Goal: Transaction & Acquisition: Purchase product/service

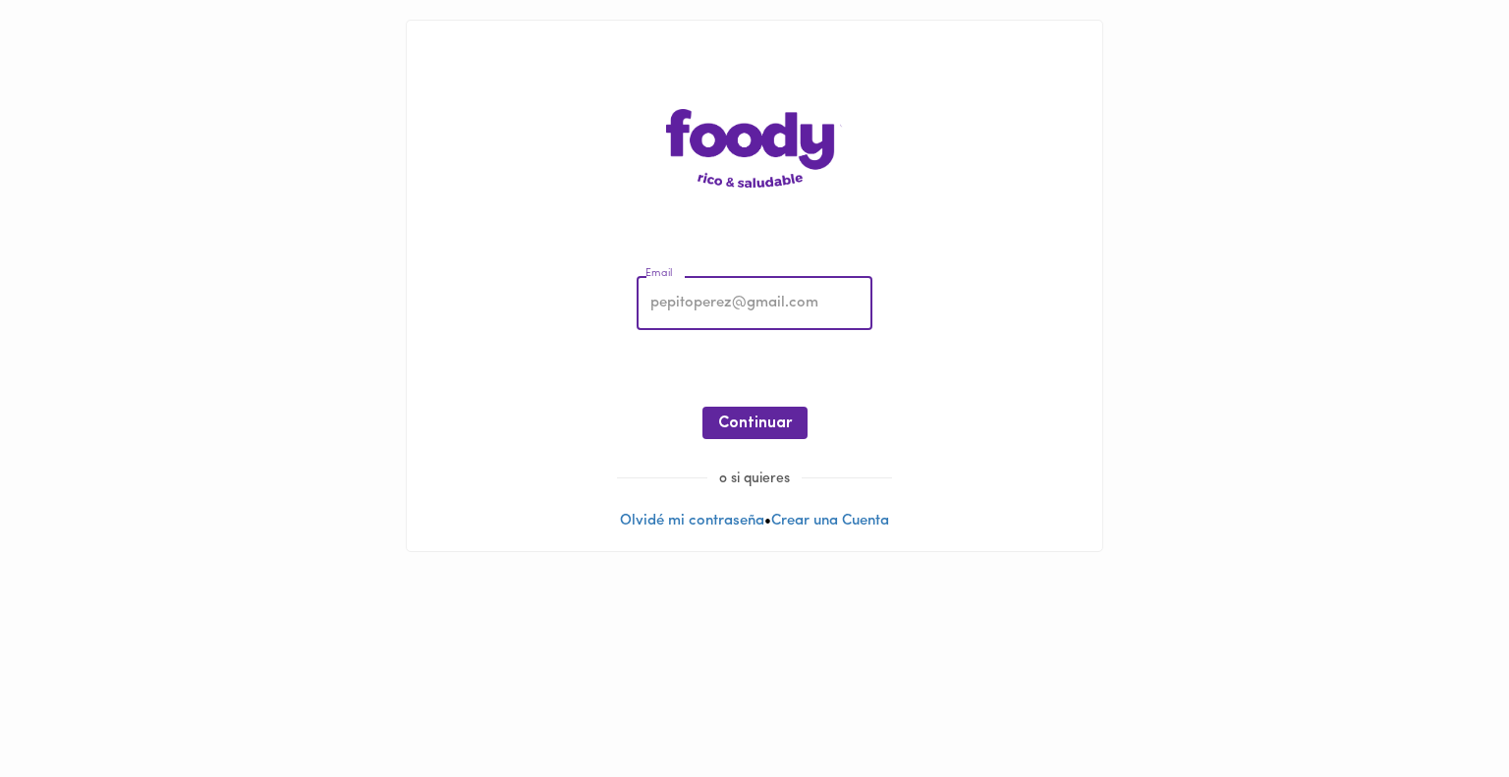
click at [720, 303] on input "email" at bounding box center [755, 304] width 236 height 54
type input "t"
type input "[PERSON_NAME][EMAIL_ADDRESS][PERSON_NAME][DOMAIN_NAME]"
click at [762, 423] on span "Continuar" at bounding box center [755, 424] width 74 height 19
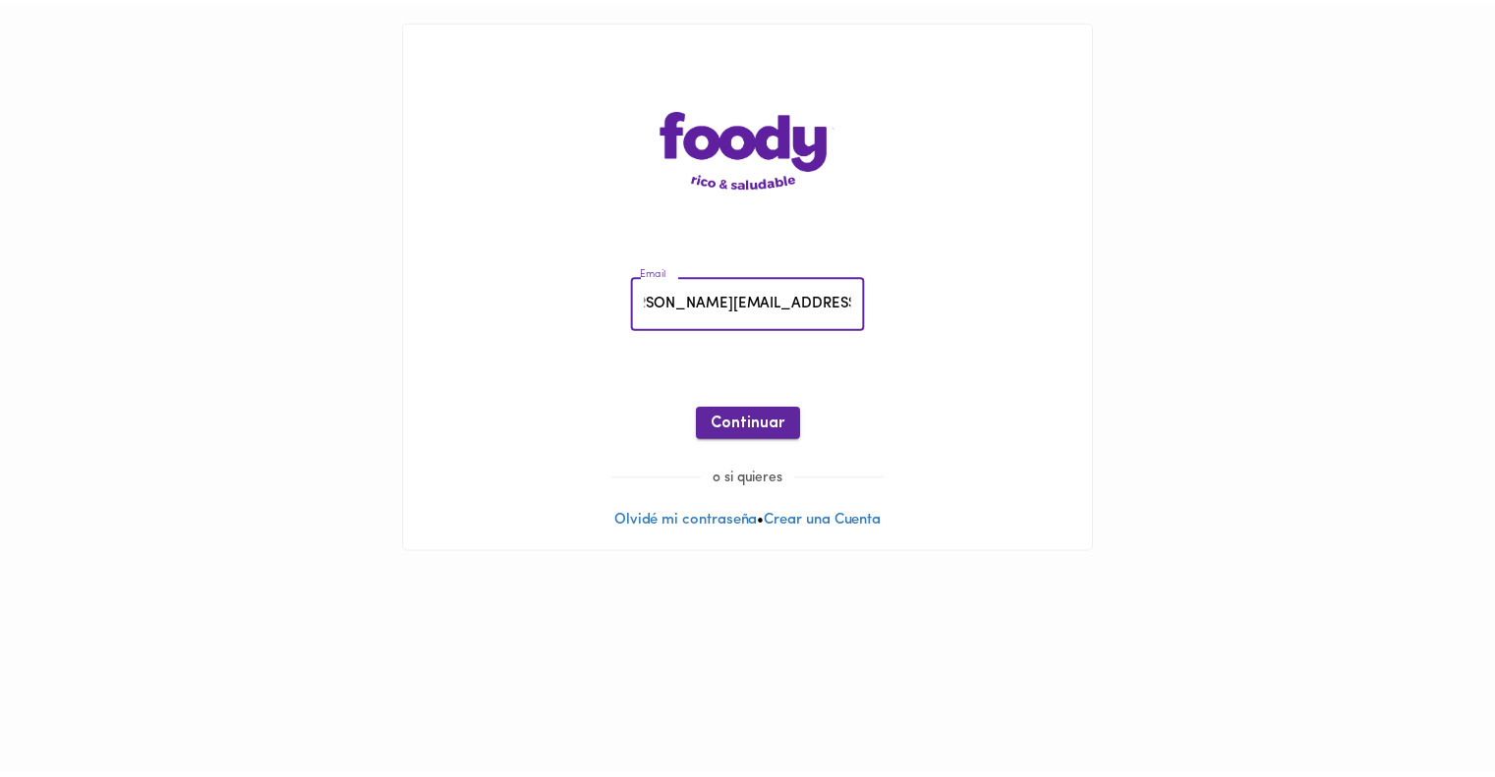
scroll to position [0, 0]
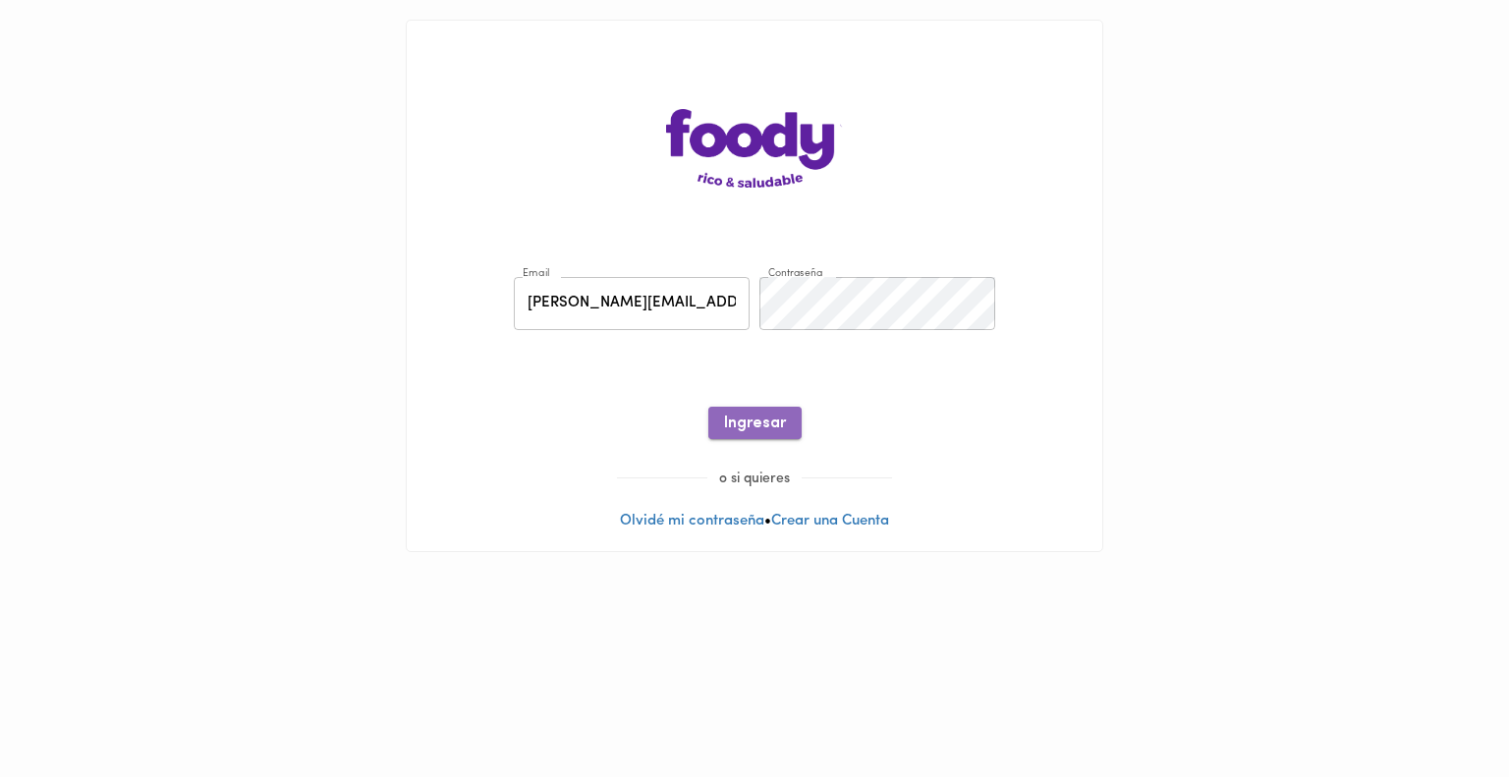
click at [759, 430] on span "Ingresar" at bounding box center [755, 424] width 62 height 19
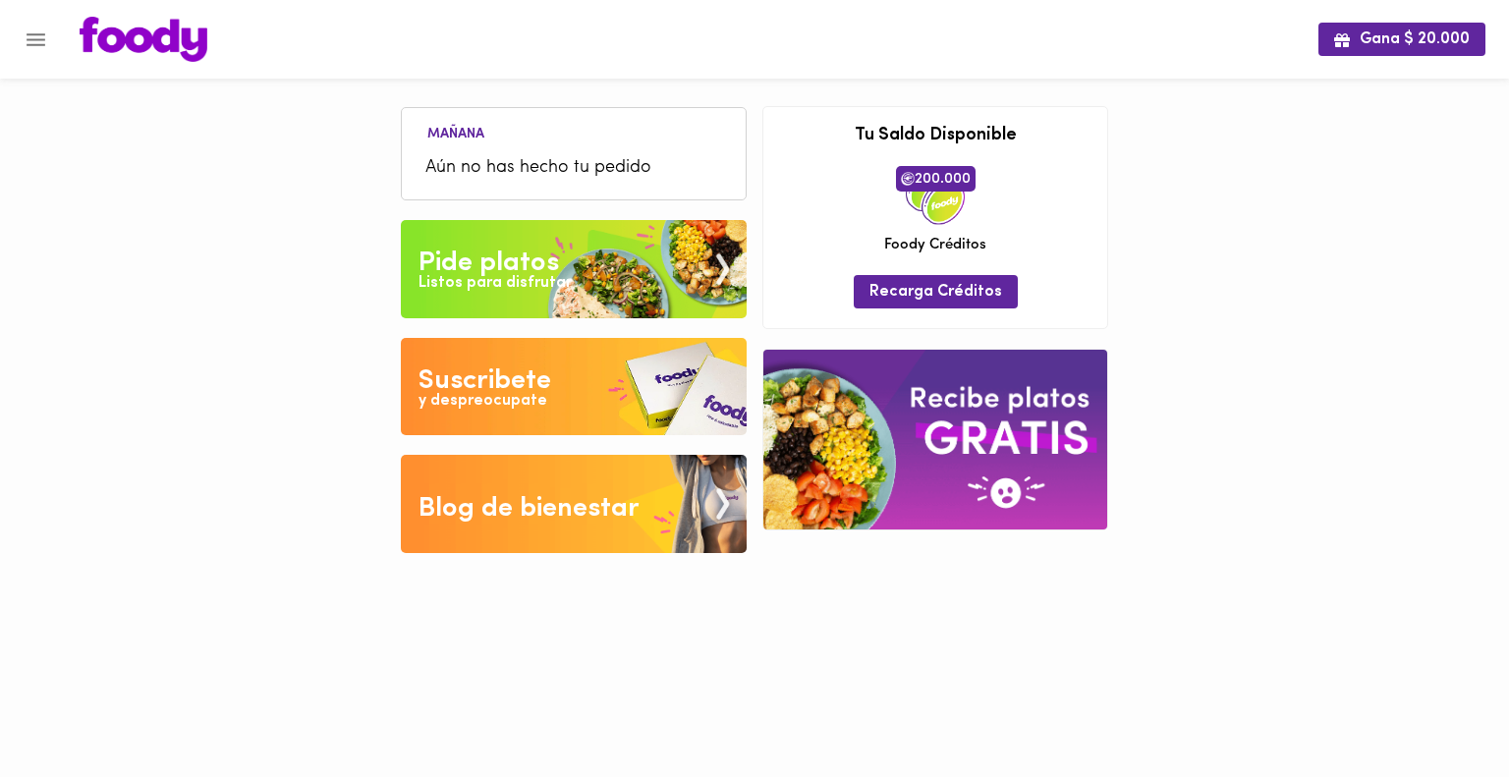
click at [543, 180] on span "Aún no has hecho tu pedido" at bounding box center [573, 168] width 297 height 27
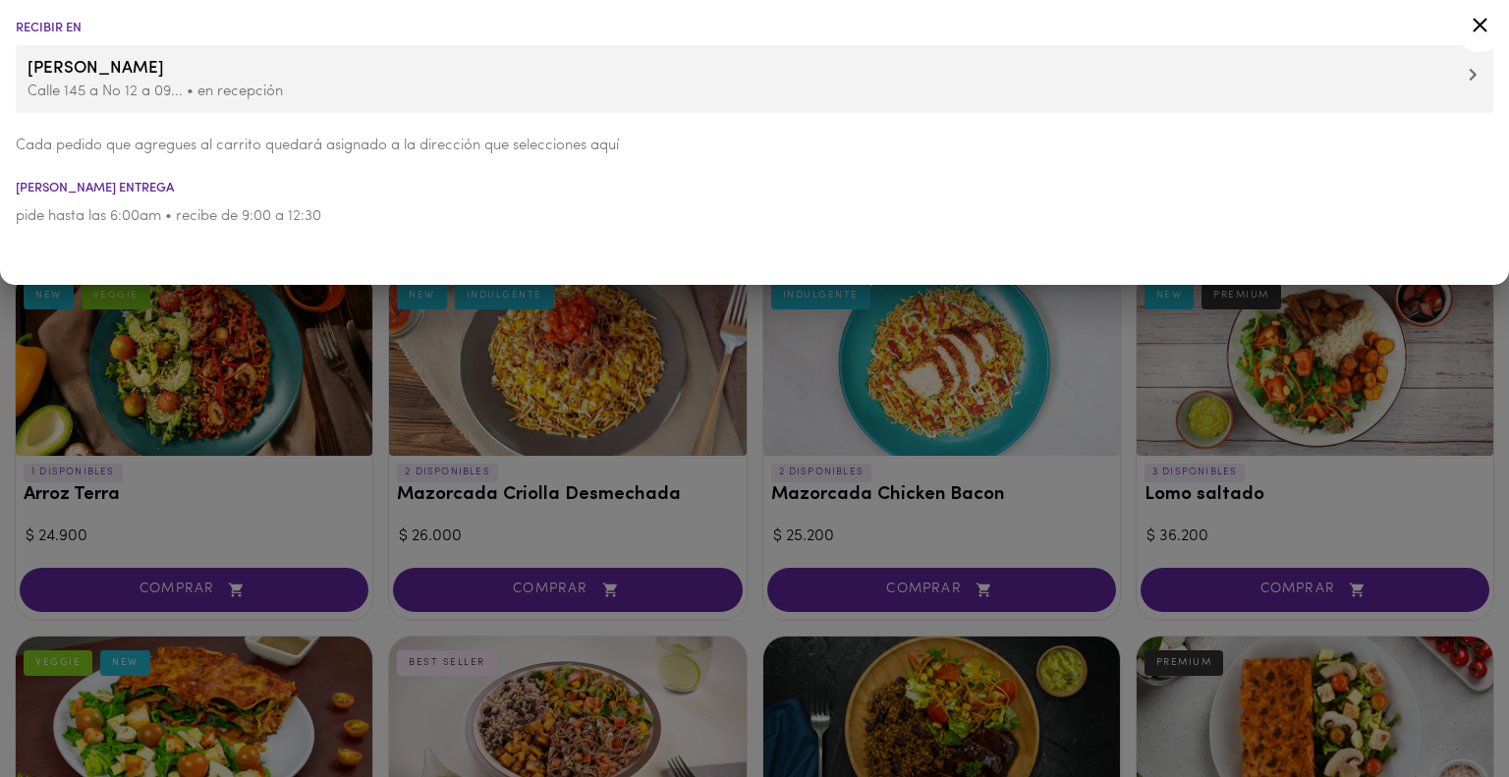
click at [380, 552] on div at bounding box center [754, 388] width 1509 height 777
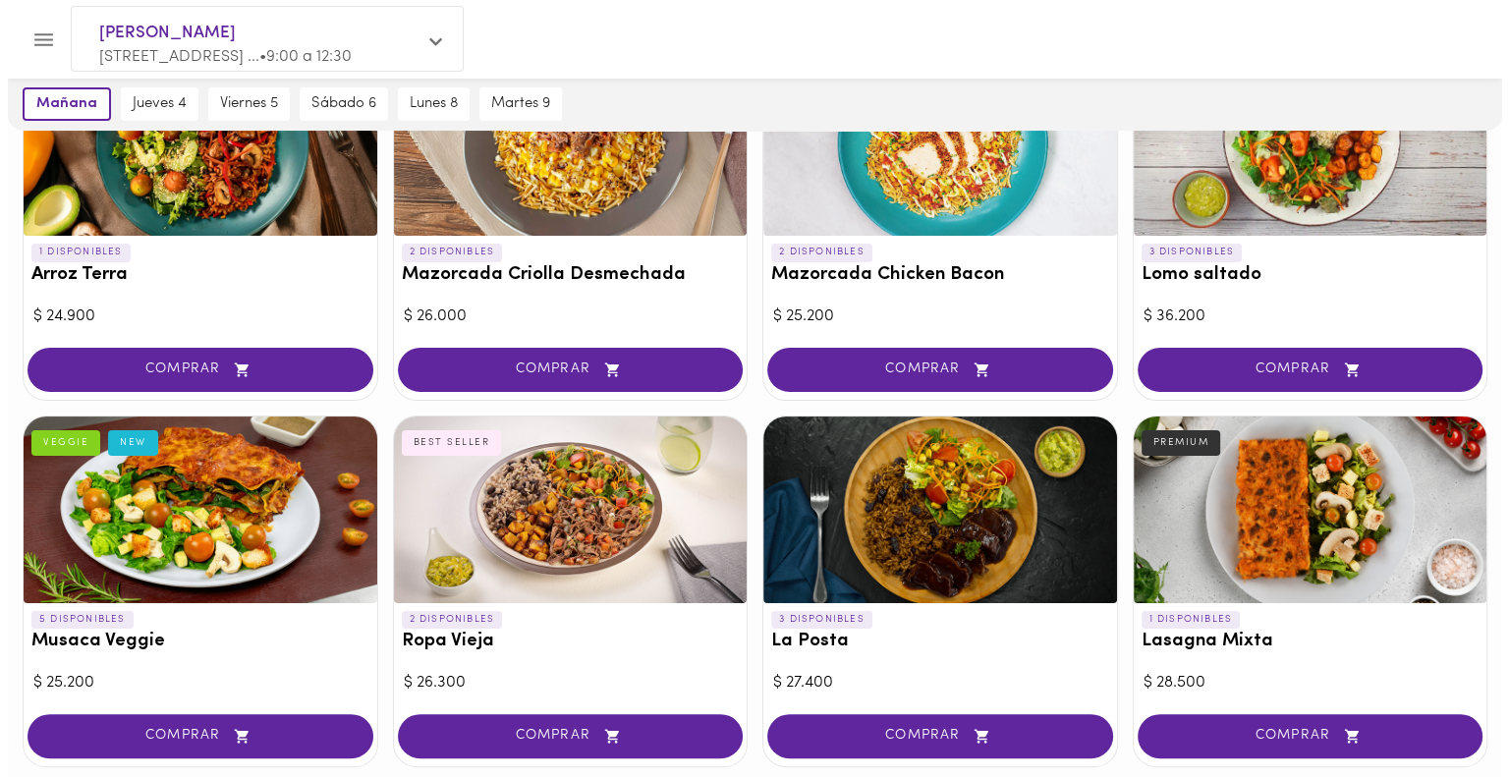
scroll to position [234, 0]
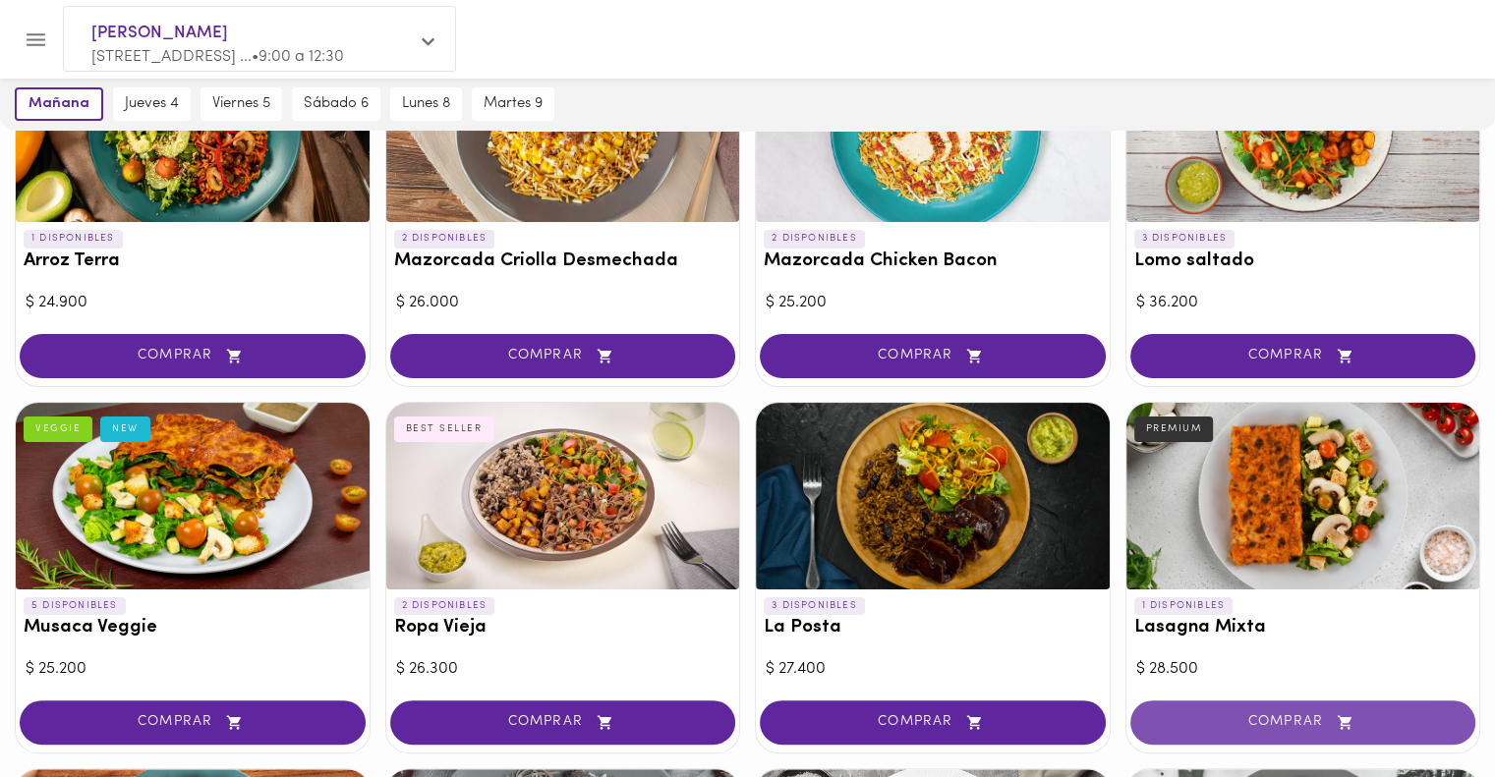
click at [1266, 726] on span "COMPRAR" at bounding box center [1303, 722] width 297 height 17
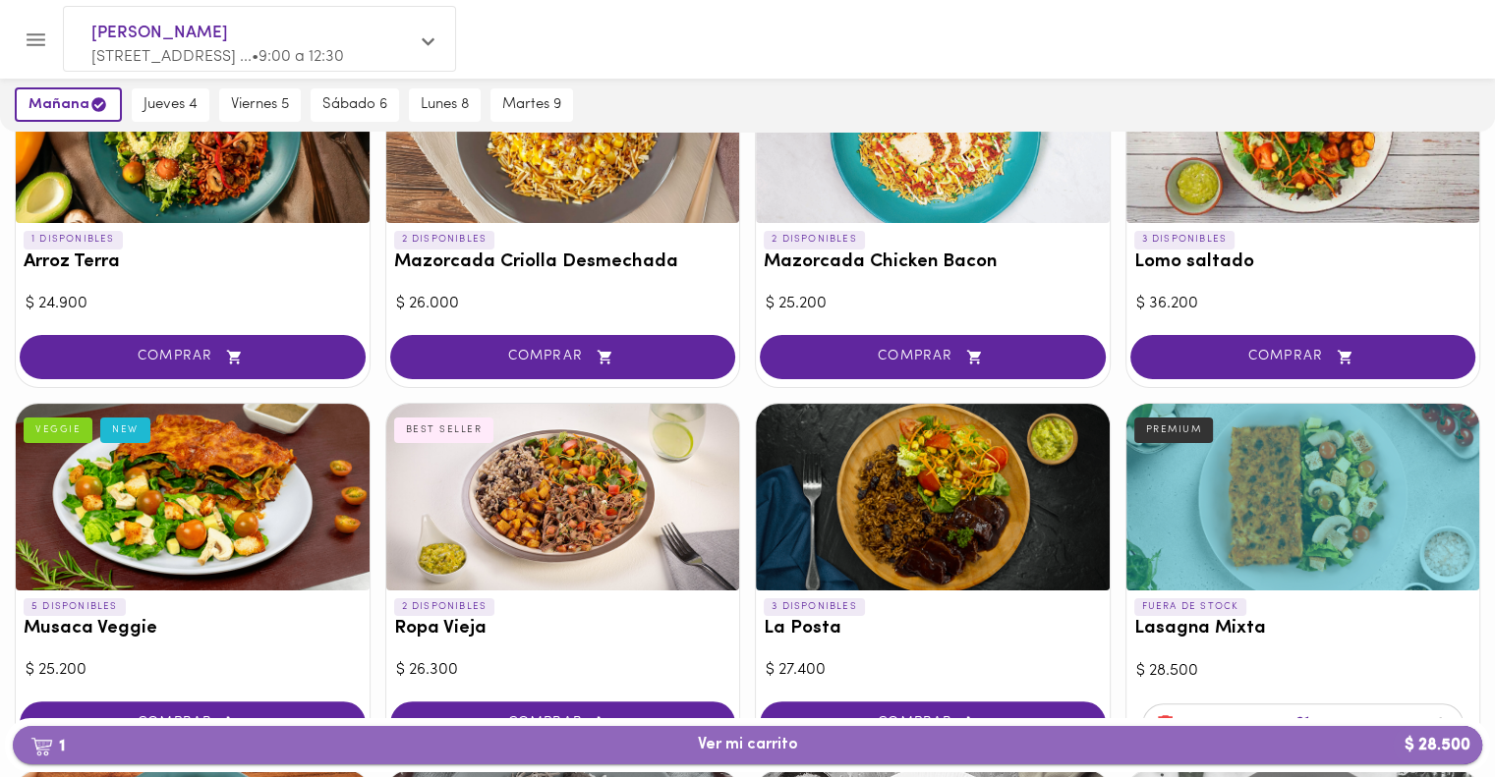
click at [776, 752] on span "1 Ver mi carrito $ 28.500" at bounding box center [748, 745] width 100 height 19
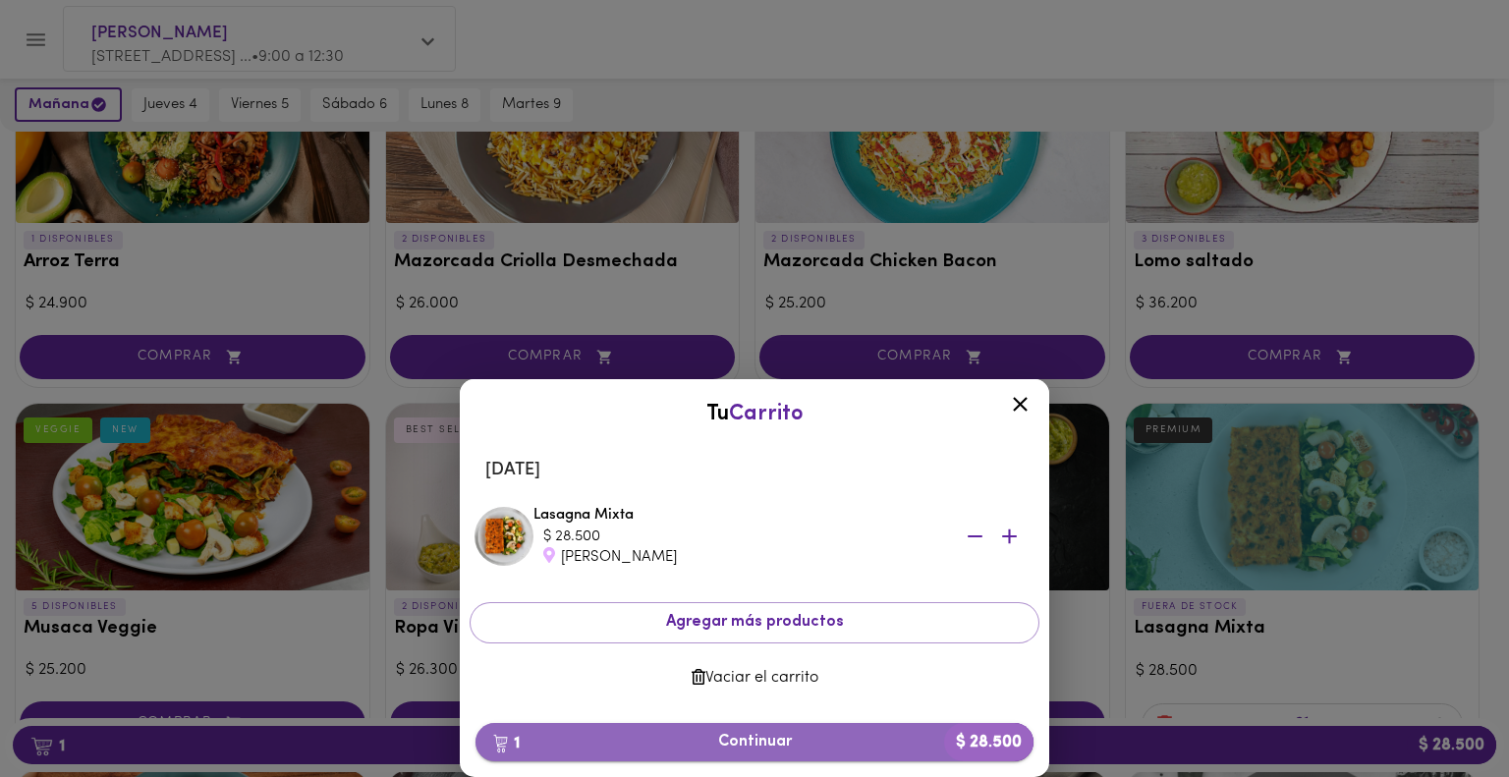
click at [715, 744] on span "1 Continuar $ 28.500" at bounding box center [754, 742] width 527 height 19
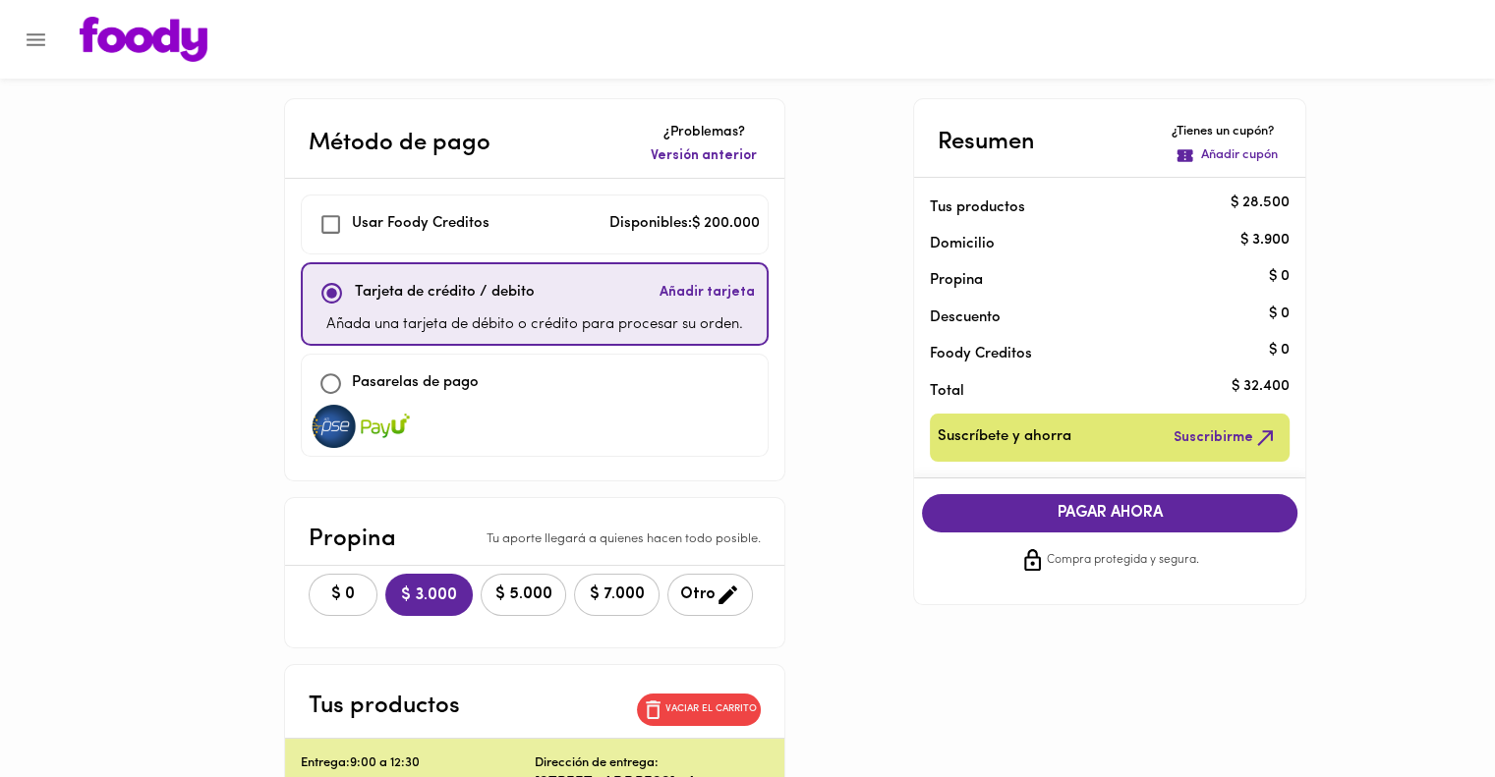
checkbox input "true"
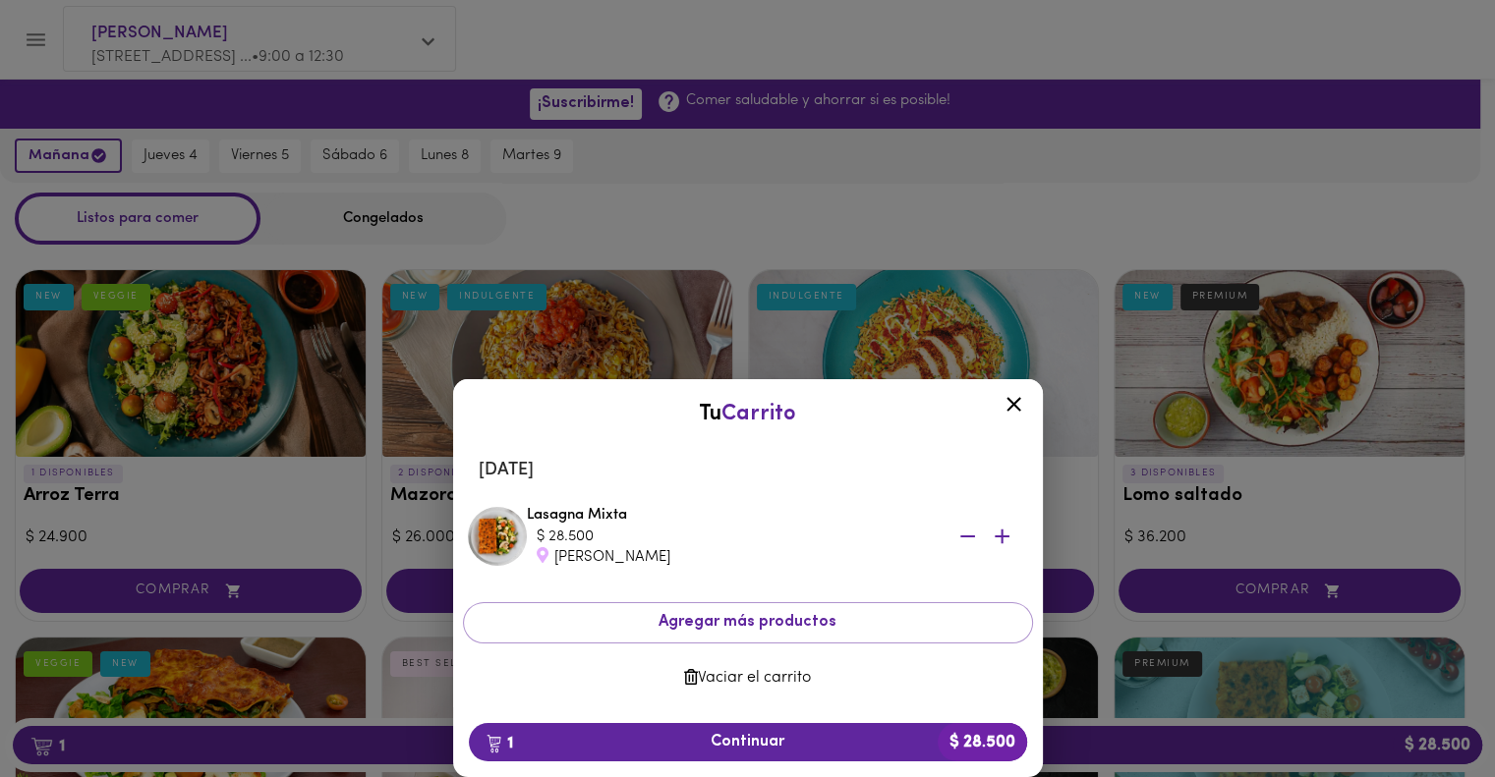
scroll to position [1974, 0]
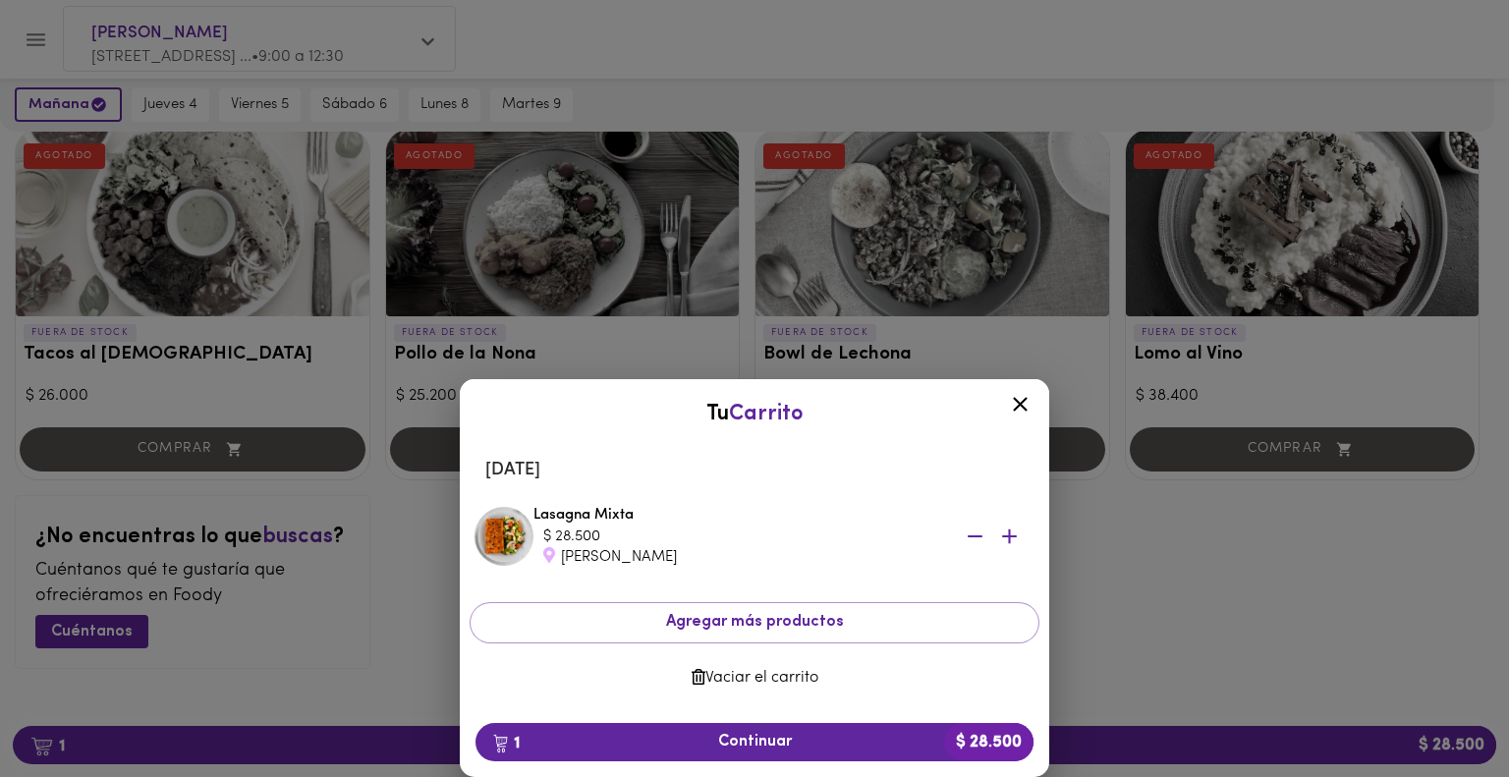
click at [1016, 408] on icon at bounding box center [1020, 404] width 15 height 15
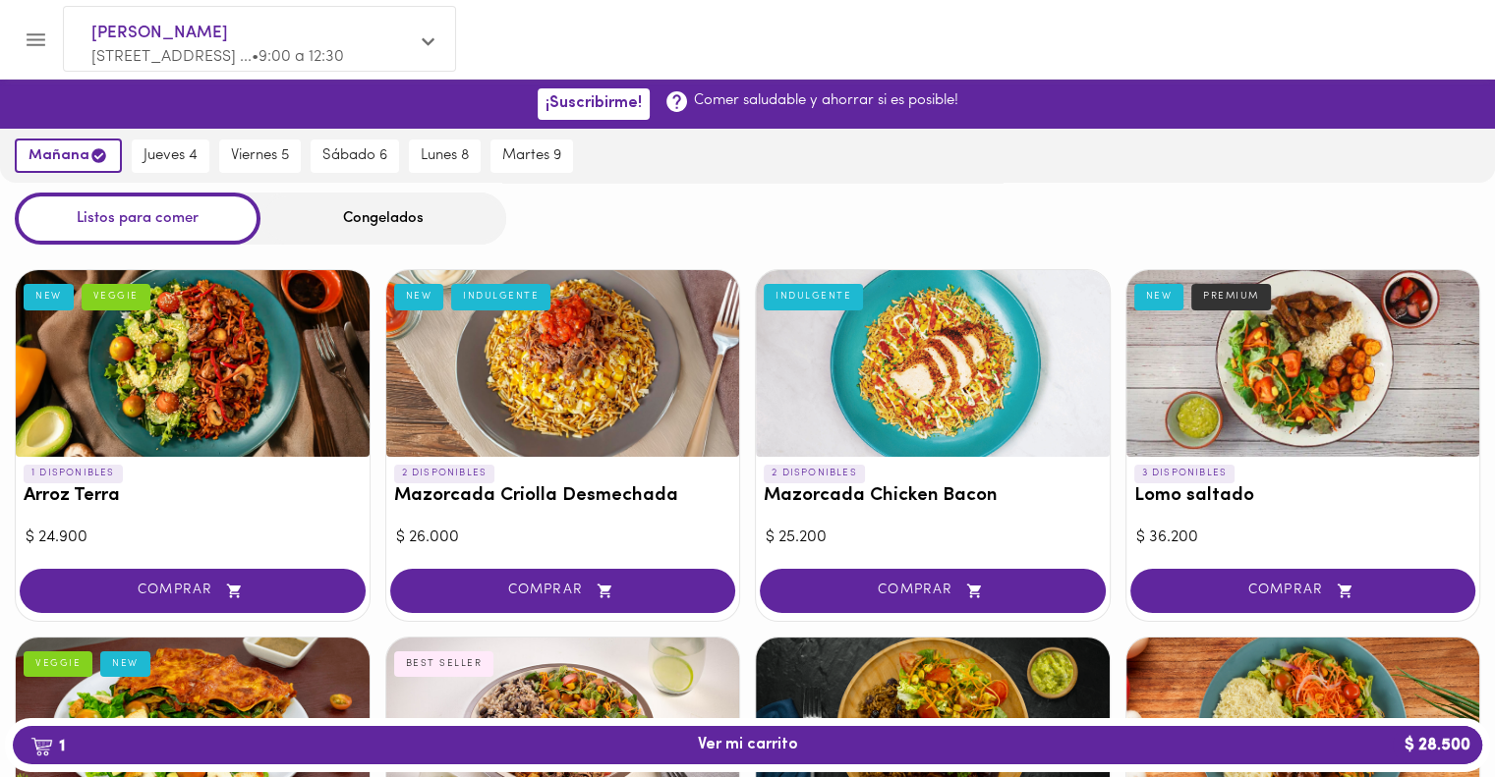
click at [424, 49] on icon at bounding box center [428, 41] width 13 height 15
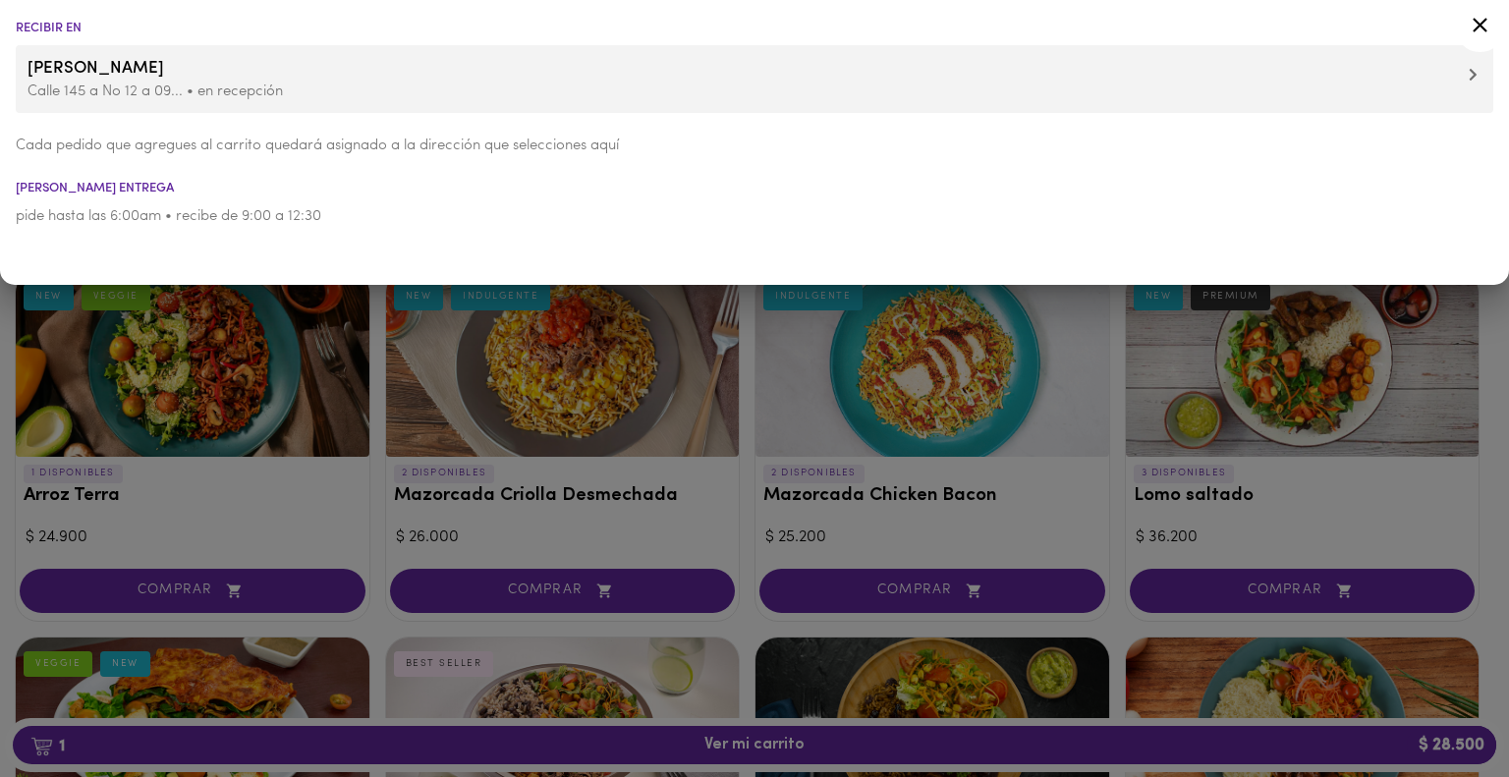
click at [1478, 83] on p "Calle 145 a No 12 a 09... • en recepción" at bounding box center [755, 92] width 1454 height 21
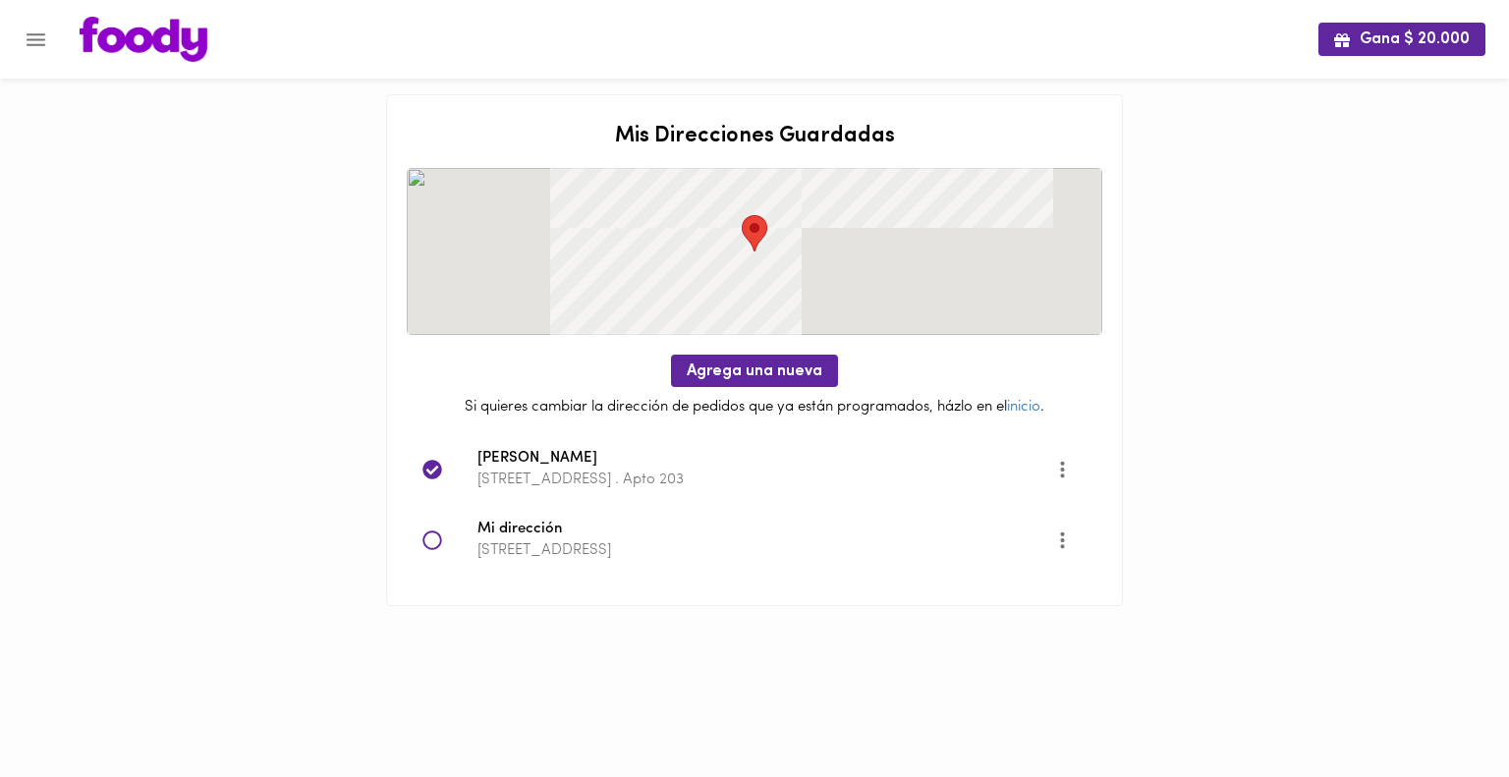
click at [424, 543] on icon at bounding box center [432, 540] width 19 height 19
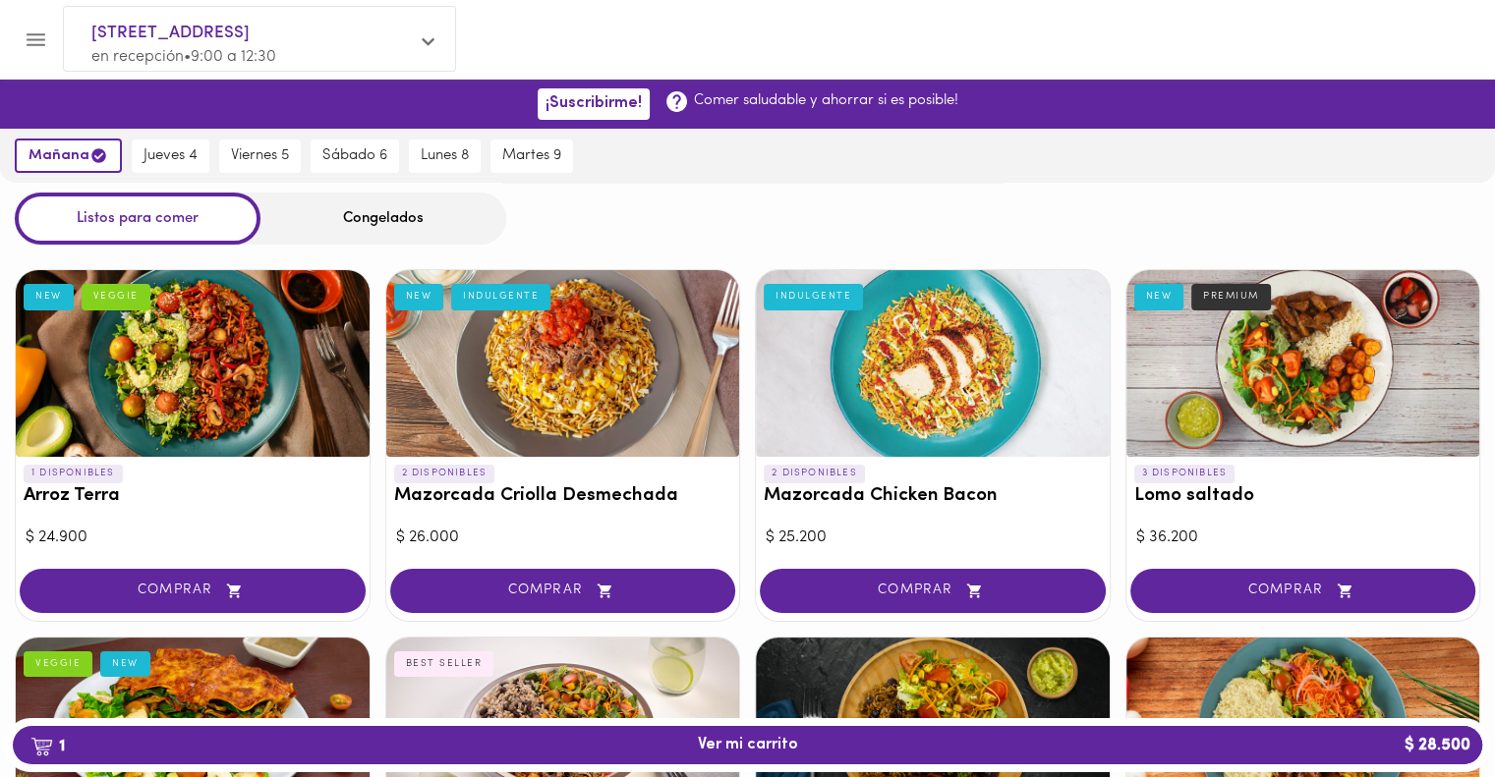
click at [424, 44] on icon at bounding box center [428, 42] width 13 height 8
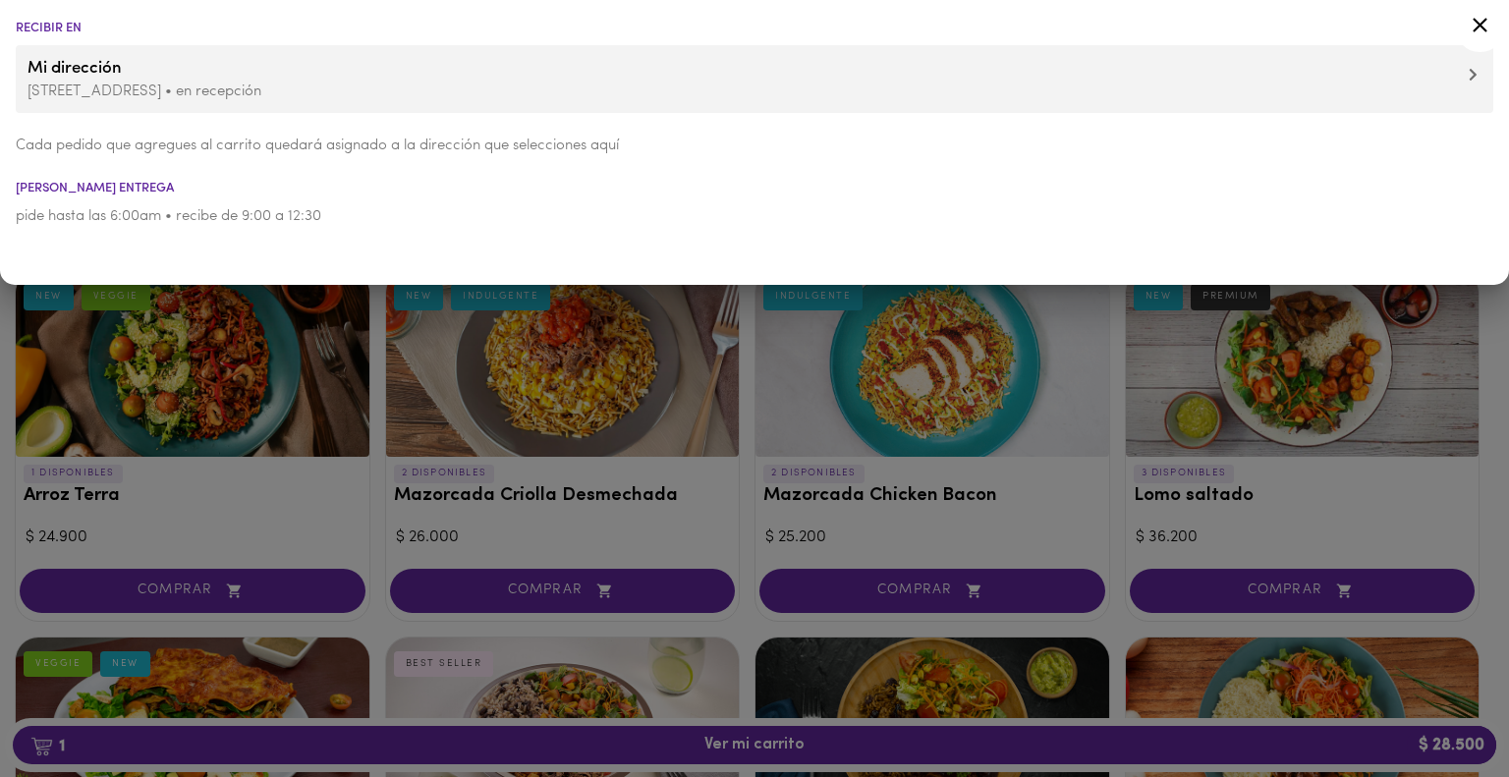
click at [770, 67] on span "Mi dirección" at bounding box center [755, 69] width 1454 height 26
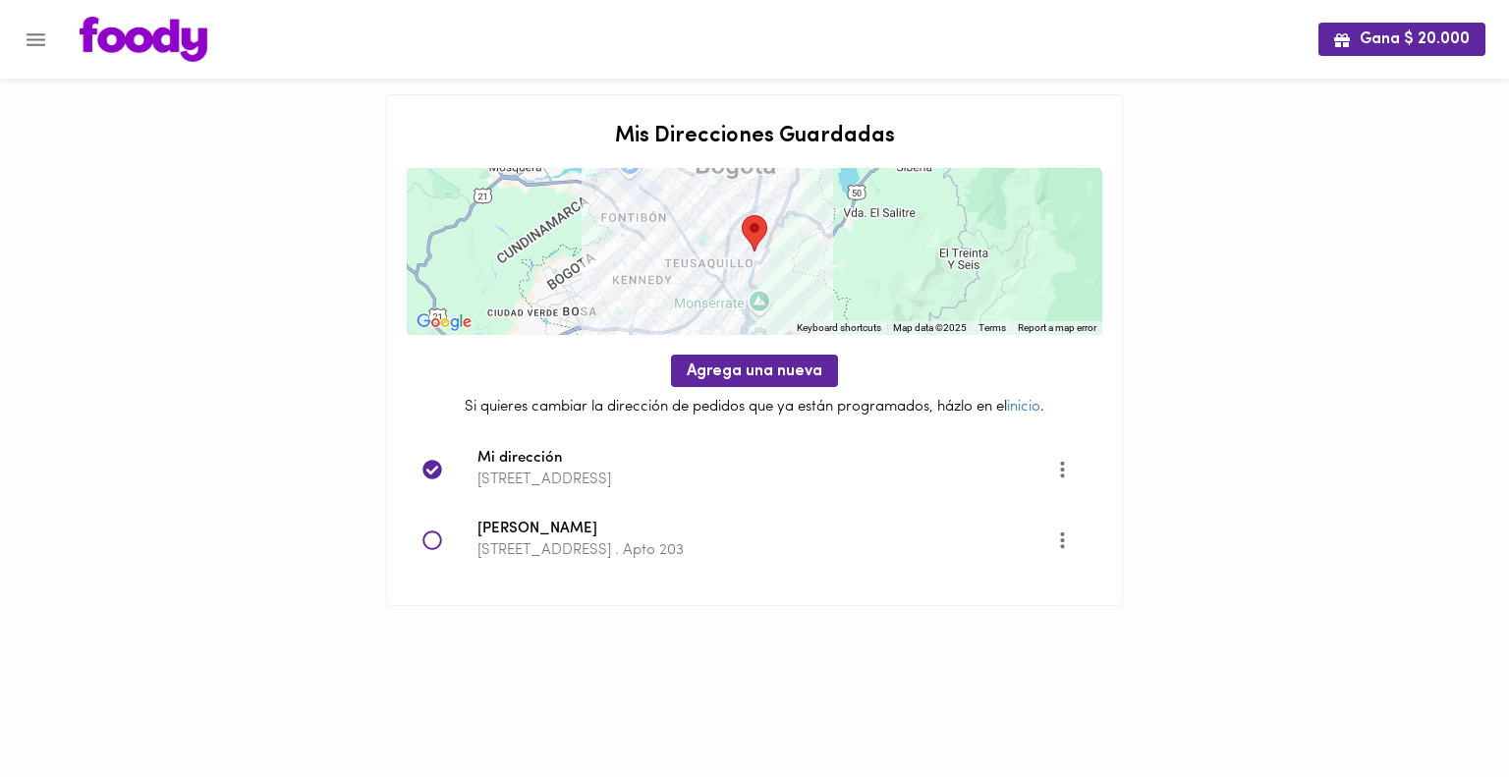
click at [431, 537] on icon at bounding box center [433, 541] width 20 height 20
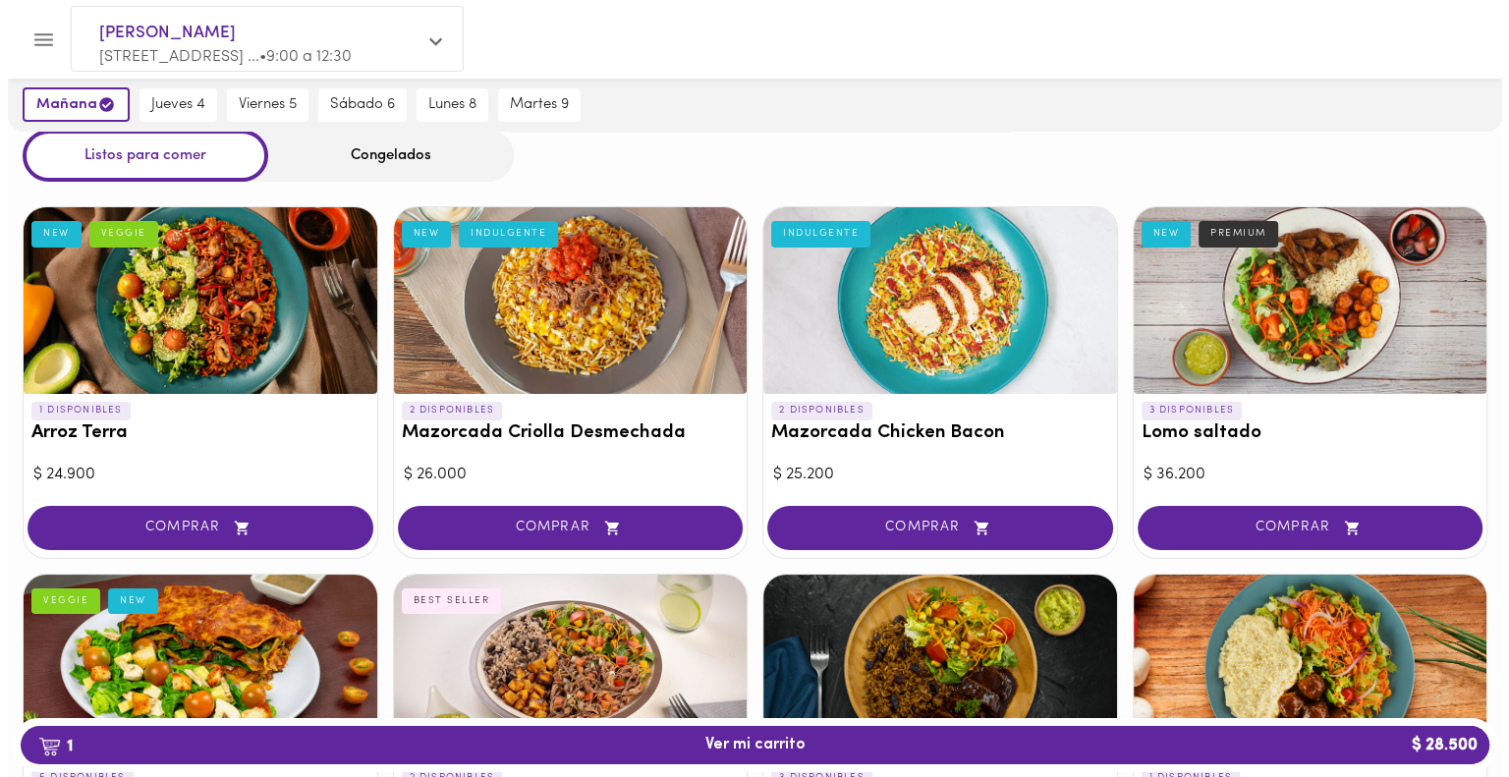
scroll to position [41, 0]
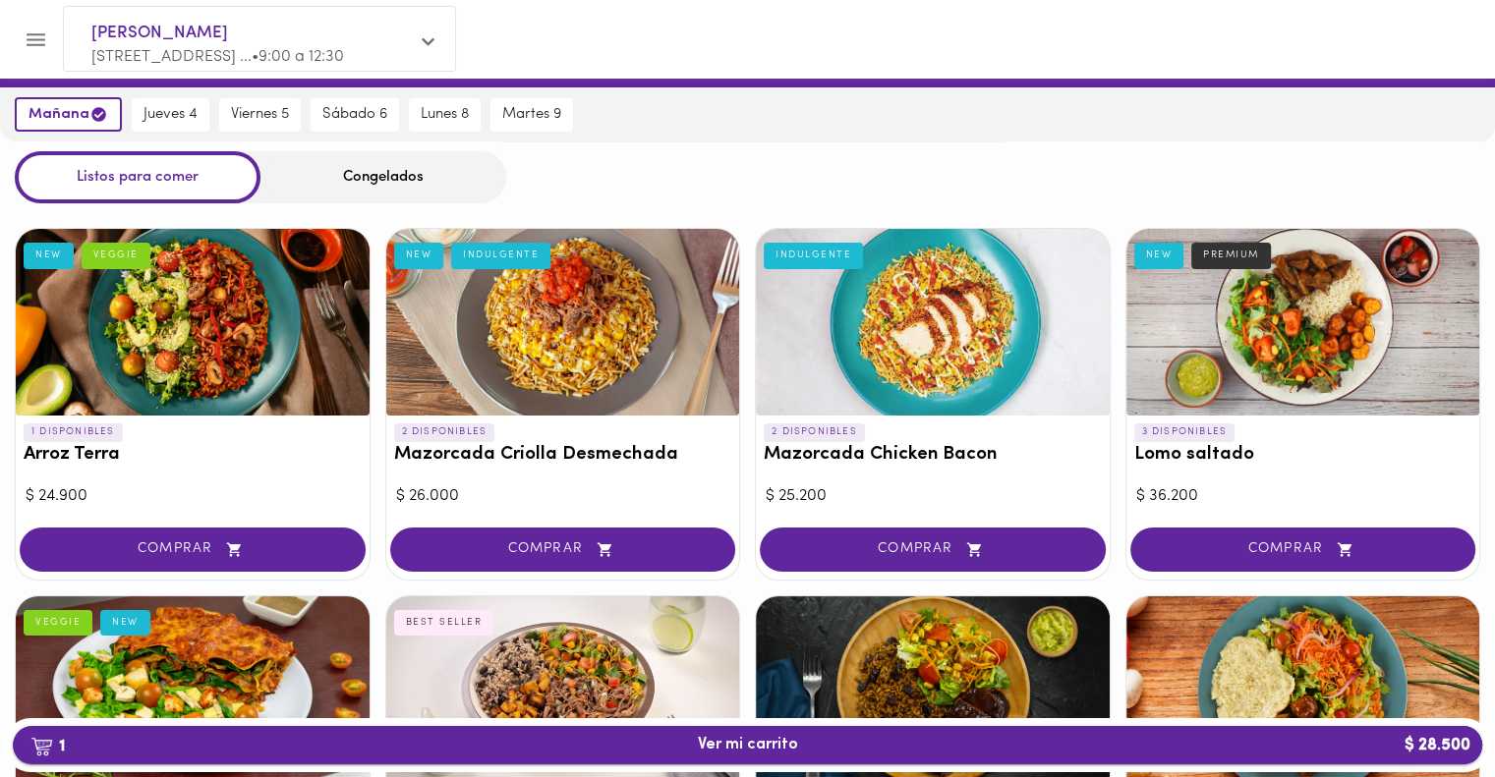
click at [843, 740] on span "1 Ver mi carrito $ 28.500" at bounding box center [747, 745] width 1438 height 19
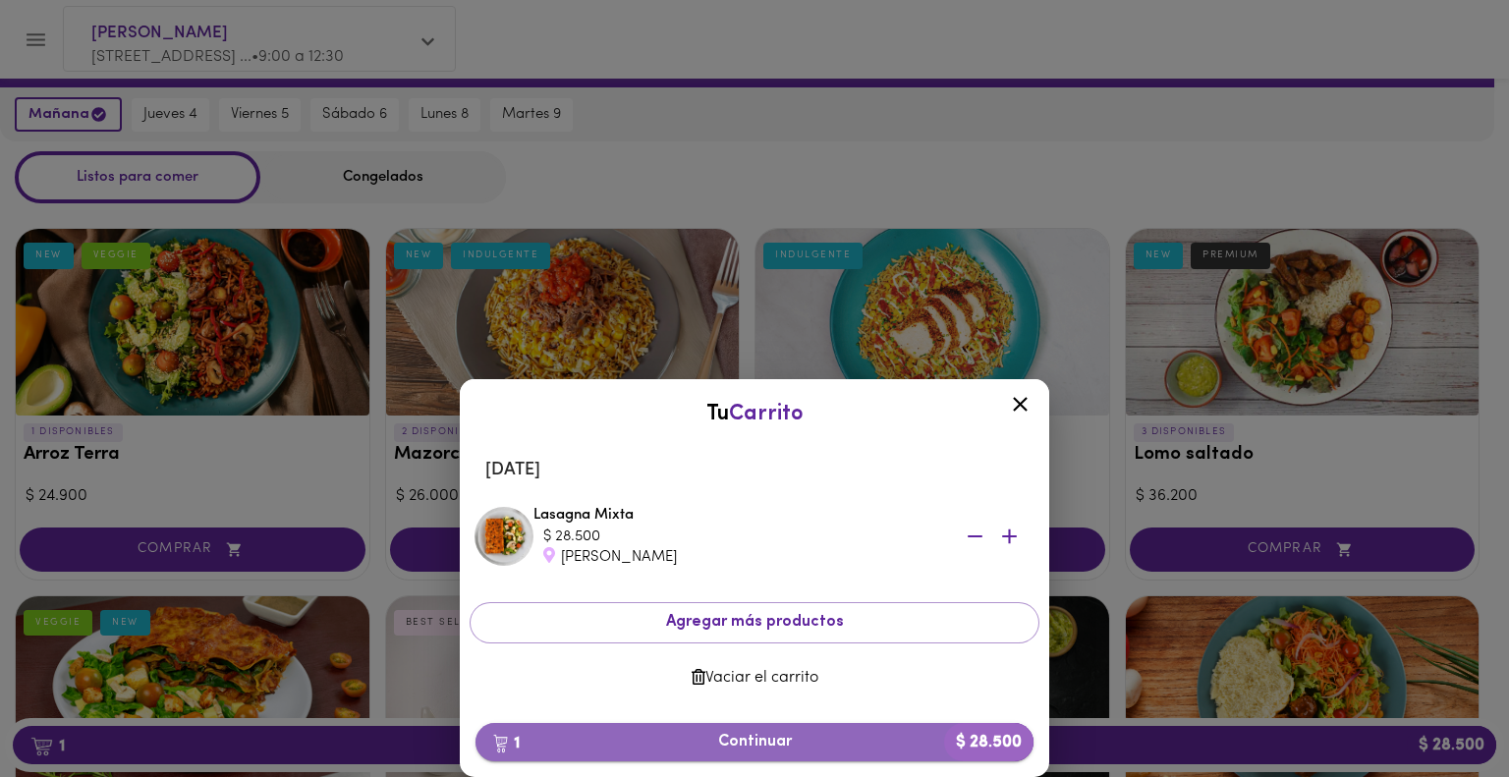
click at [719, 742] on span "1 Continuar $ 28.500" at bounding box center [754, 742] width 527 height 19
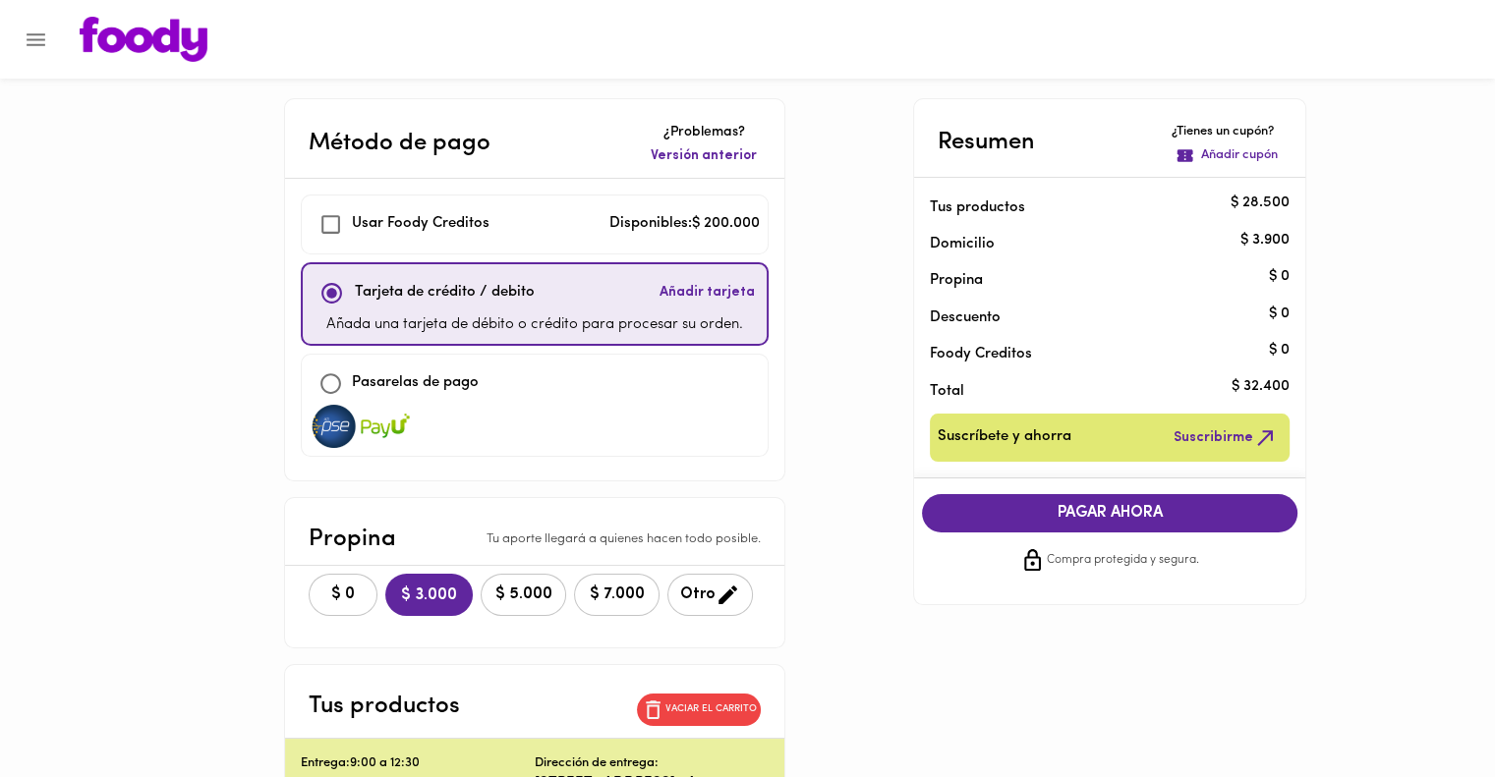
checkbox input "true"
click at [342, 589] on span "$ 0" at bounding box center [342, 595] width 43 height 19
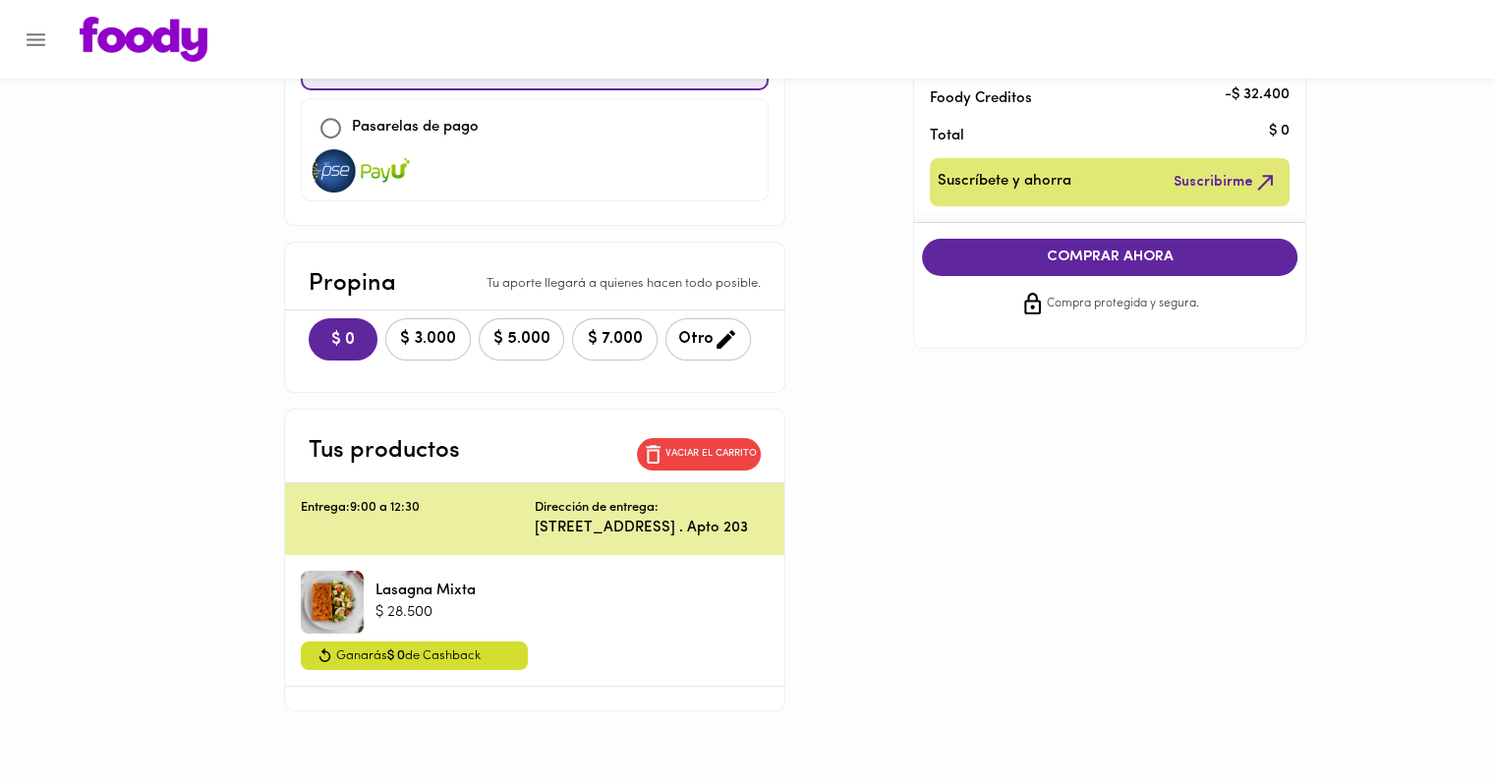
scroll to position [259, 0]
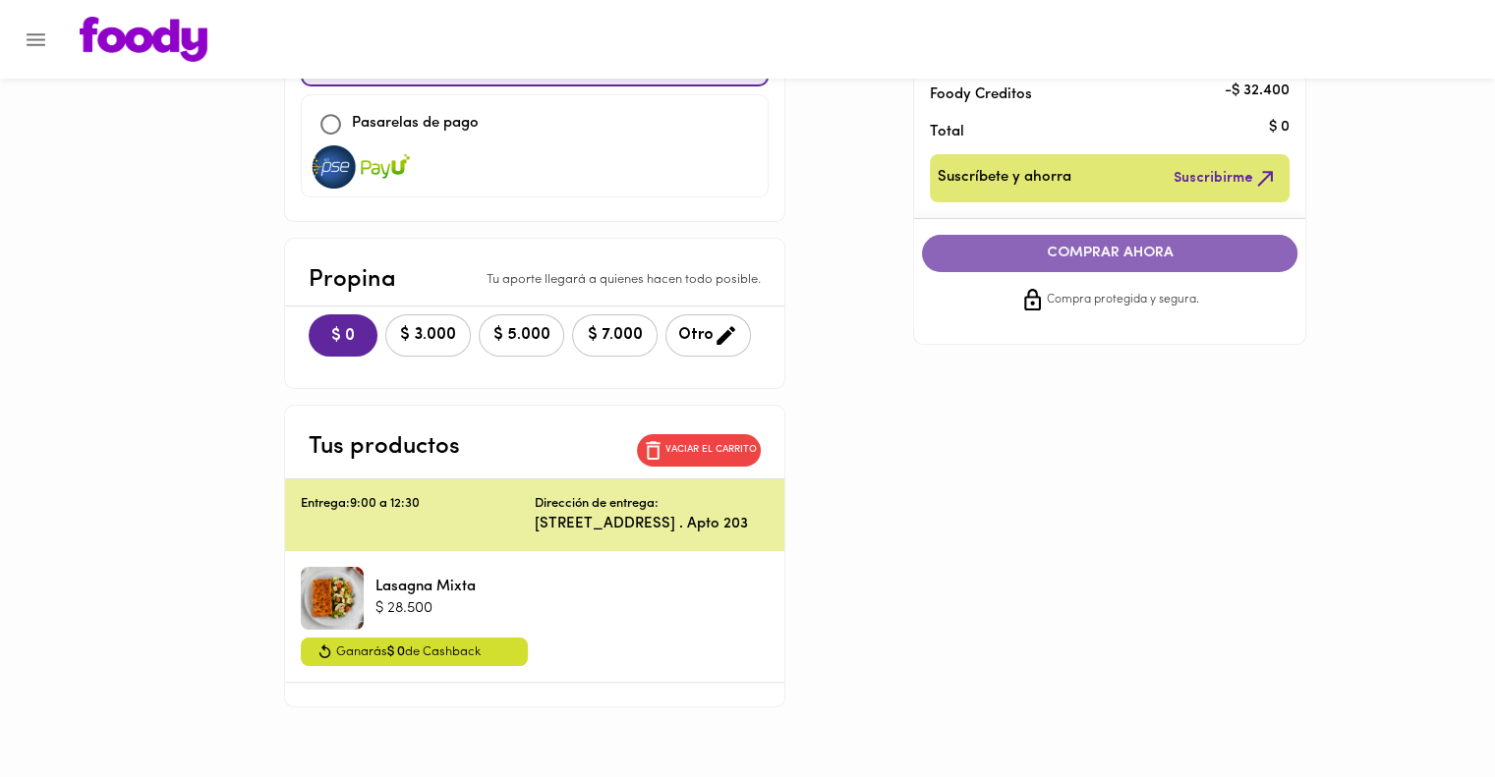
click at [1042, 254] on span "COMPRAR AHORA" at bounding box center [1109, 254] width 336 height 18
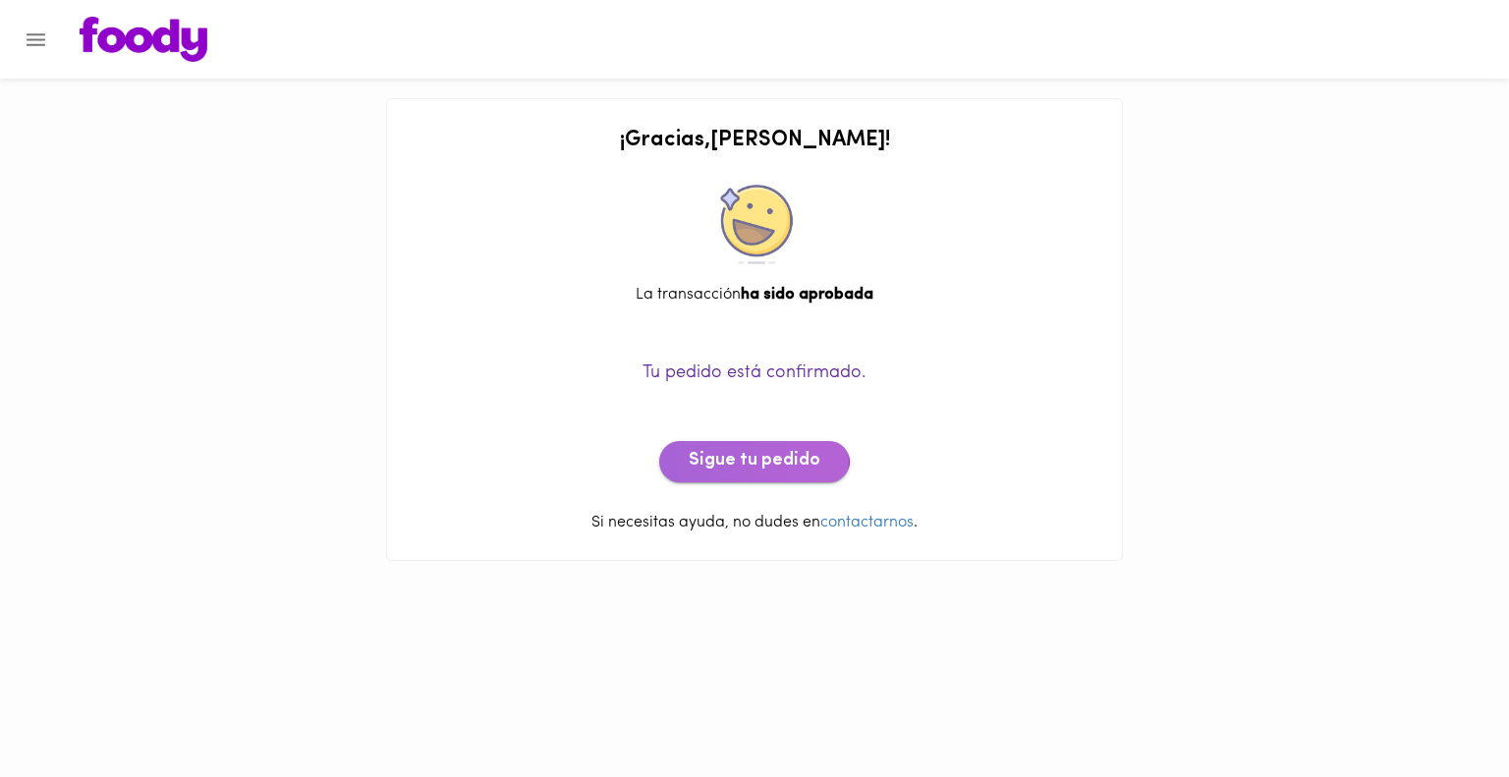
click at [751, 461] on span "Sigue tu pedido" at bounding box center [755, 462] width 132 height 22
